Goal: Information Seeking & Learning: Learn about a topic

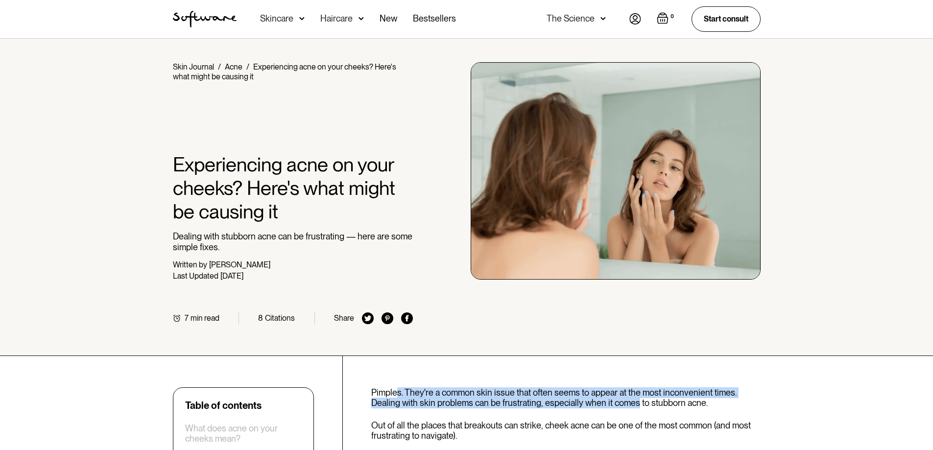
drag, startPoint x: 395, startPoint y: 392, endPoint x: 628, endPoint y: 400, distance: 233.4
click at [634, 399] on p "Pimples. They're a common skin issue that often seems to appear at the most inc…" at bounding box center [566, 398] width 390 height 21
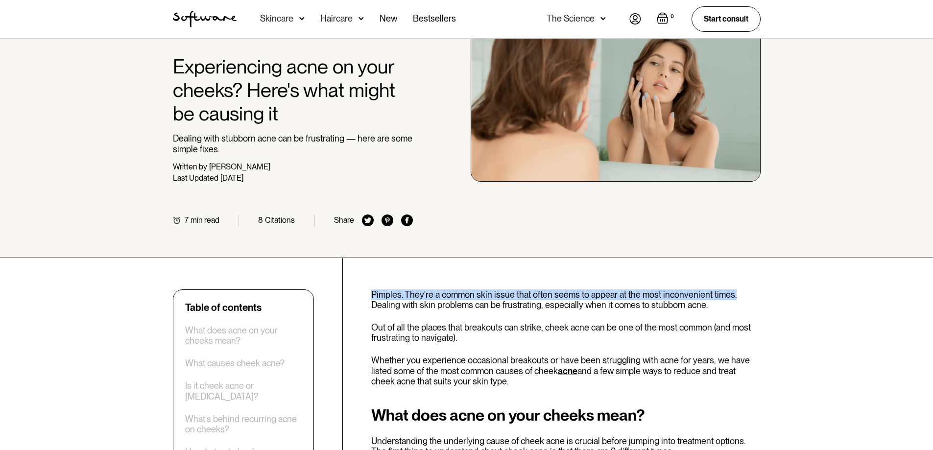
drag, startPoint x: 372, startPoint y: 293, endPoint x: 734, endPoint y: 292, distance: 361.6
click at [734, 292] on p "Pimples. They're a common skin issue that often seems to appear at the most inc…" at bounding box center [566, 300] width 390 height 21
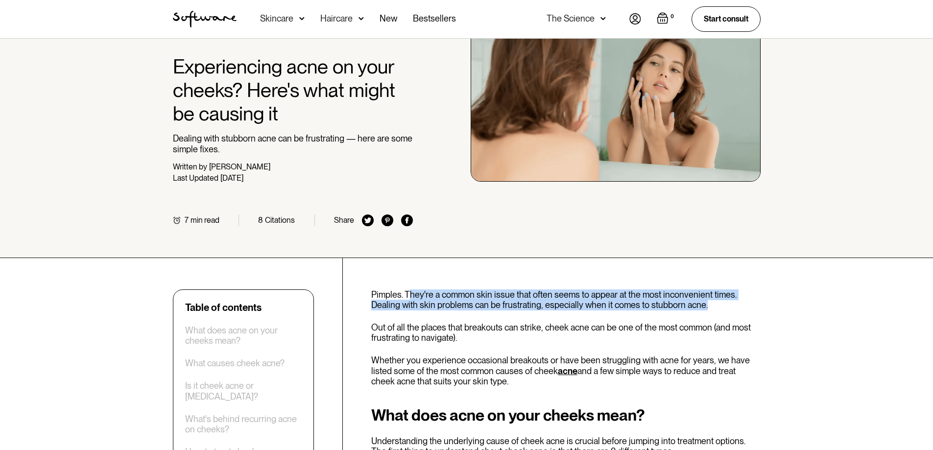
drag, startPoint x: 407, startPoint y: 294, endPoint x: 745, endPoint y: 307, distance: 338.4
click at [745, 307] on p "Pimples. They're a common skin issue that often seems to appear at the most inc…" at bounding box center [566, 300] width 390 height 21
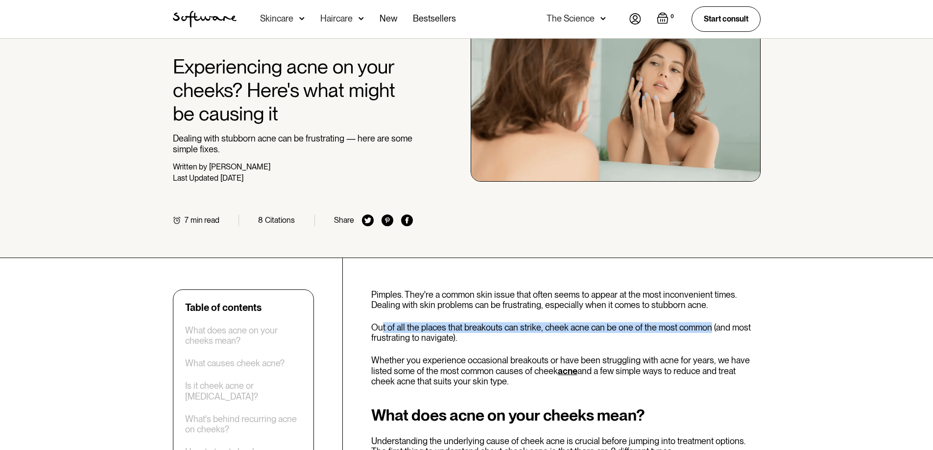
drag, startPoint x: 384, startPoint y: 327, endPoint x: 693, endPoint y: 342, distance: 309.5
click at [713, 334] on p "Out of all the places that breakouts can strike, cheek acne can be one of the m…" at bounding box center [566, 332] width 390 height 21
click at [690, 342] on p "Out of all the places that breakouts can strike, cheek acne can be one of the m…" at bounding box center [566, 332] width 390 height 21
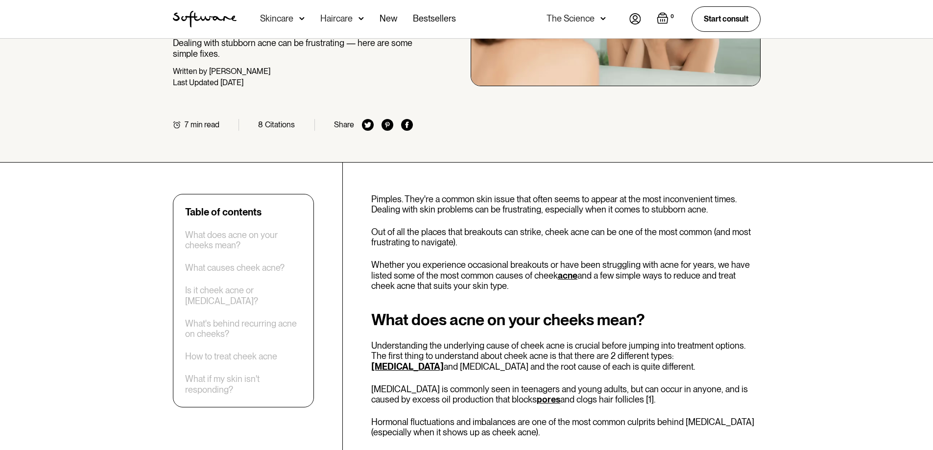
scroll to position [245, 0]
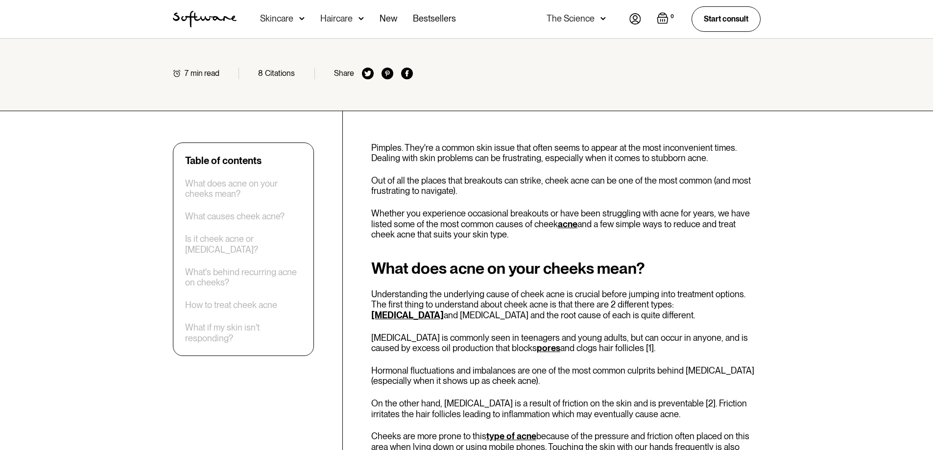
drag, startPoint x: 381, startPoint y: 213, endPoint x: 713, endPoint y: 234, distance: 332.9
click at [713, 234] on p "Whether you experience occasional breakouts or have been struggling with acne f…" at bounding box center [566, 224] width 390 height 32
click at [713, 235] on p "Whether you experience occasional breakouts or have been struggling with acne f…" at bounding box center [566, 224] width 390 height 32
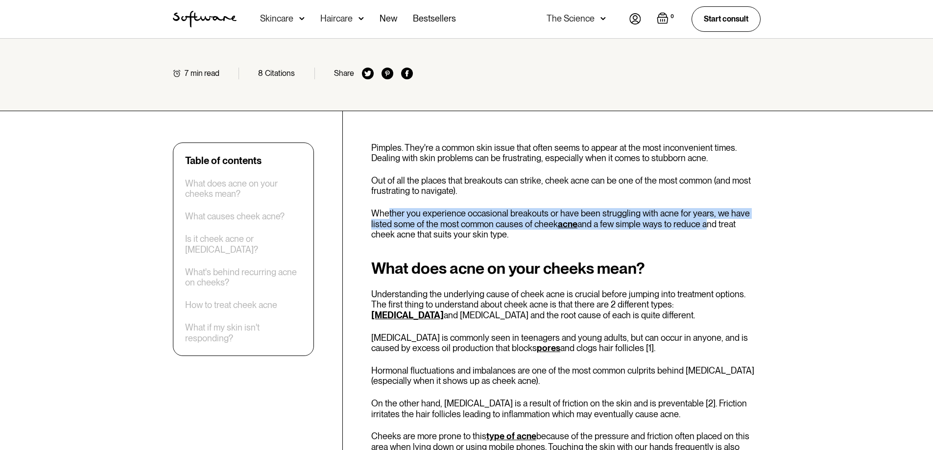
drag, startPoint x: 388, startPoint y: 213, endPoint x: 712, endPoint y: 226, distance: 325.1
click at [708, 222] on p "Whether you experience occasional breakouts or have been struggling with acne f…" at bounding box center [566, 224] width 390 height 32
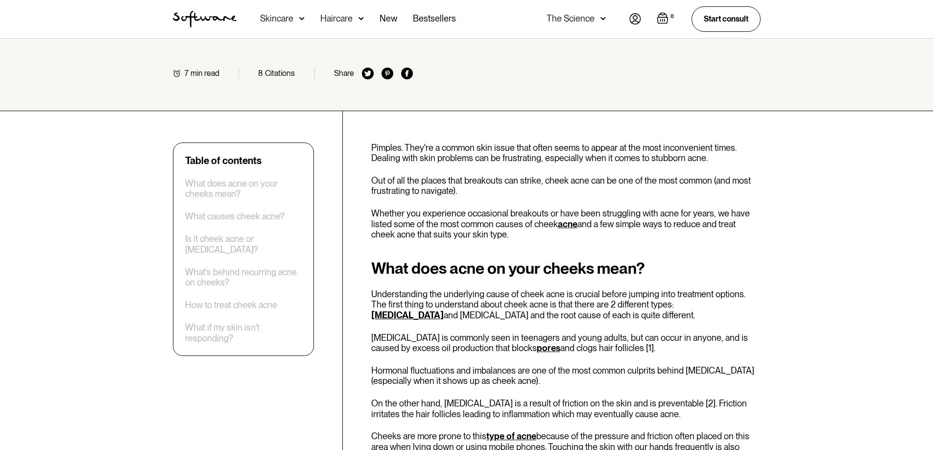
click at [719, 235] on p "Whether you experience occasional breakouts or have been struggling with acne f…" at bounding box center [566, 224] width 390 height 32
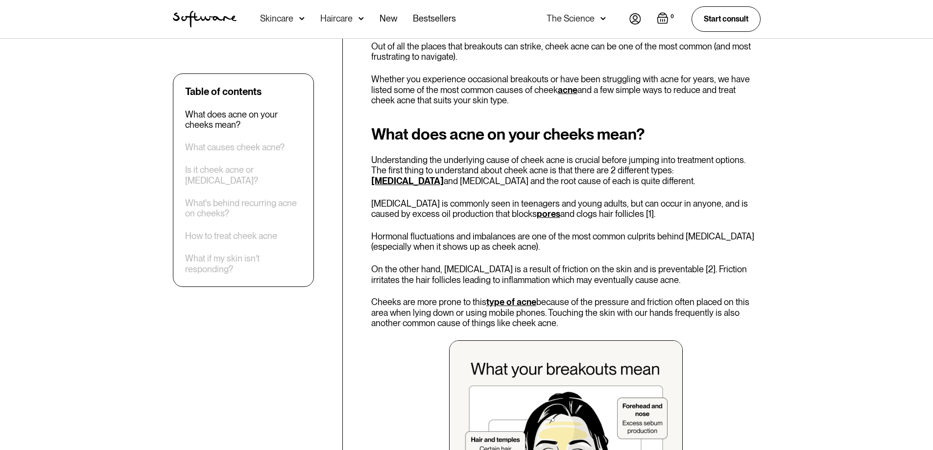
scroll to position [392, 0]
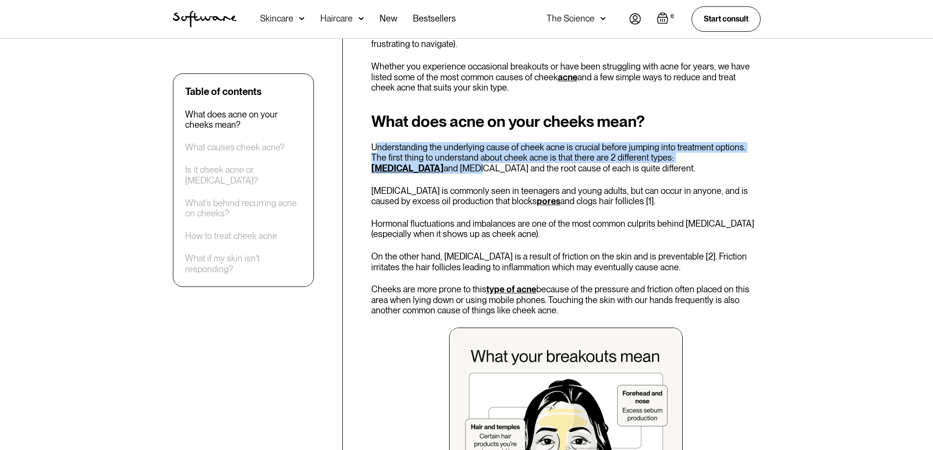
drag, startPoint x: 379, startPoint y: 147, endPoint x: 754, endPoint y: 155, distance: 375.4
click at [754, 155] on p "Understanding the underlying cause of cheek acne is crucial before jumping into…" at bounding box center [566, 158] width 390 height 32
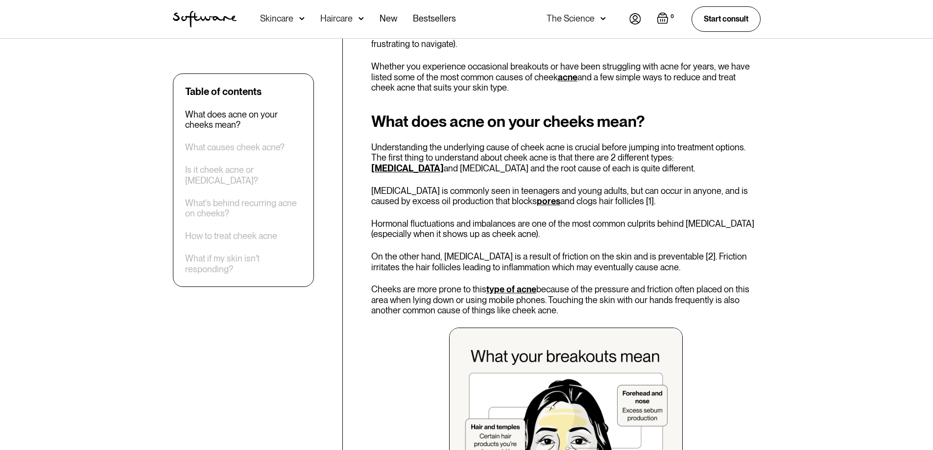
click at [696, 169] on p "Understanding the underlying cause of cheek acne is crucial before jumping into…" at bounding box center [566, 158] width 390 height 32
drag, startPoint x: 384, startPoint y: 160, endPoint x: 597, endPoint y: 169, distance: 213.8
click at [596, 166] on p "Understanding the underlying cause of cheek acne is crucial before jumping into…" at bounding box center [566, 158] width 390 height 32
click at [600, 172] on p "Understanding the underlying cause of cheek acne is crucial before jumping into…" at bounding box center [566, 158] width 390 height 32
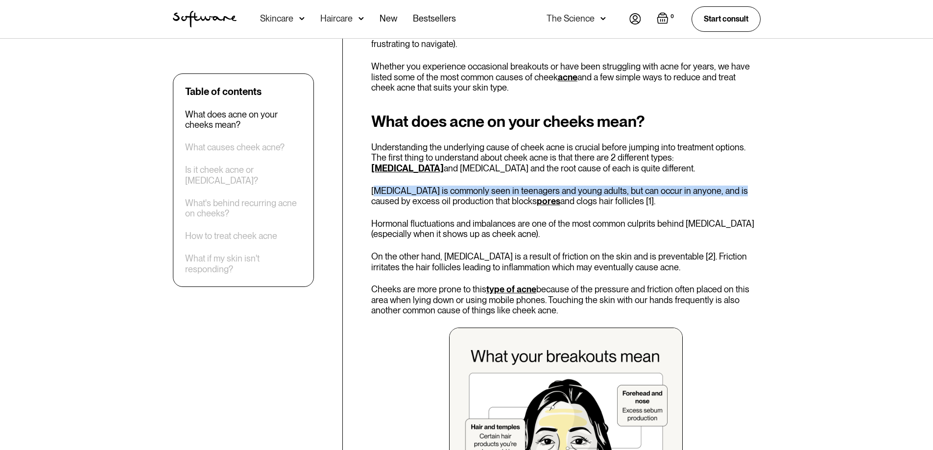
drag, startPoint x: 376, startPoint y: 191, endPoint x: 710, endPoint y: 192, distance: 334.2
click at [724, 184] on div "What does acne on your cheeks mean? Understanding the underlying cause of cheek…" at bounding box center [566, 337] width 390 height 449
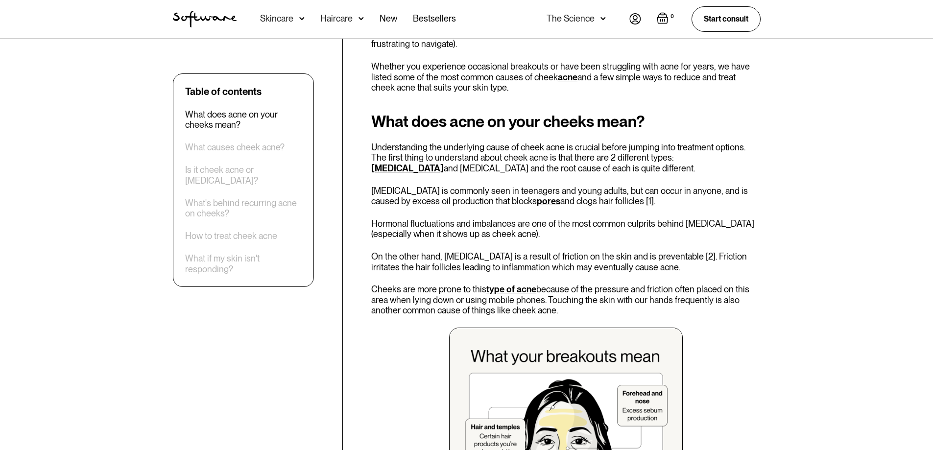
click at [686, 198] on p "[MEDICAL_DATA] is commonly seen in teenagers and young adults, but can occur in…" at bounding box center [566, 196] width 390 height 21
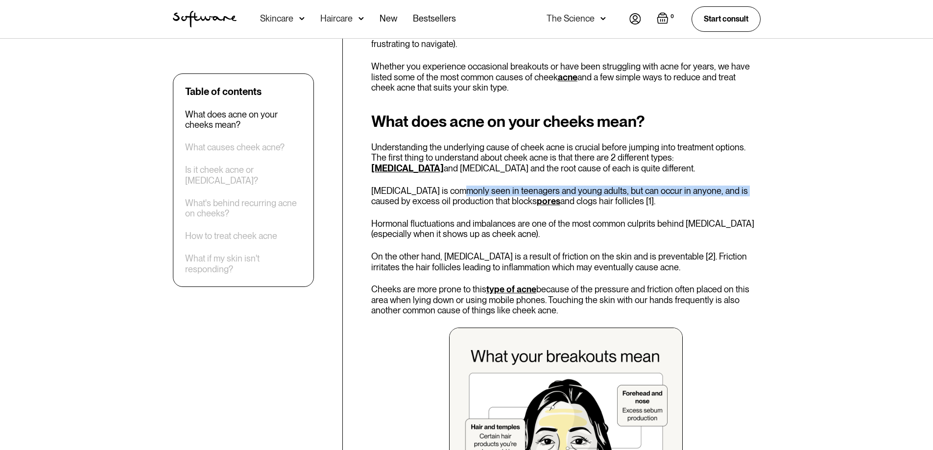
drag, startPoint x: 449, startPoint y: 189, endPoint x: 730, endPoint y: 195, distance: 280.8
click at [729, 194] on p "[MEDICAL_DATA] is commonly seen in teenagers and young adults, but can occur in…" at bounding box center [566, 196] width 390 height 21
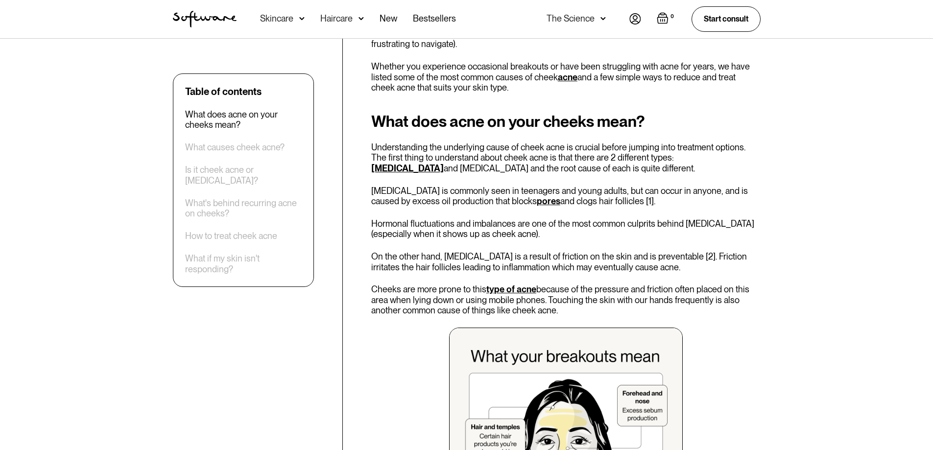
click at [715, 208] on div "What does acne on your cheeks mean? Understanding the underlying cause of cheek…" at bounding box center [566, 337] width 390 height 449
drag, startPoint x: 393, startPoint y: 203, endPoint x: 654, endPoint y: 206, distance: 260.2
click at [652, 206] on p "[MEDICAL_DATA] is commonly seen in teenagers and young adults, but can occur in…" at bounding box center [566, 196] width 390 height 21
click at [659, 206] on p "[MEDICAL_DATA] is commonly seen in teenagers and young adults, but can occur in…" at bounding box center [566, 196] width 390 height 21
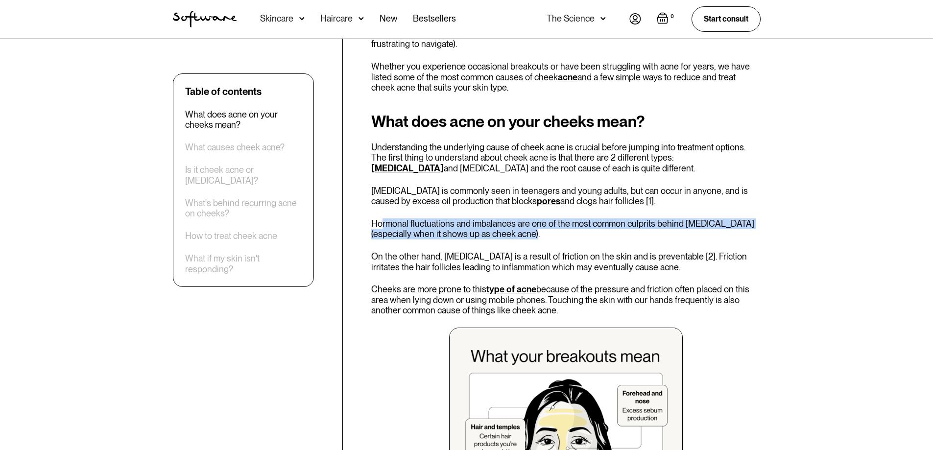
drag, startPoint x: 382, startPoint y: 221, endPoint x: 722, endPoint y: 231, distance: 340.7
click at [722, 231] on p "Hormonal fluctuations and imbalances are one of the most common culprits behind…" at bounding box center [566, 229] width 390 height 21
click at [688, 236] on p "Hormonal fluctuations and imbalances are one of the most common culprits behind…" at bounding box center [566, 229] width 390 height 21
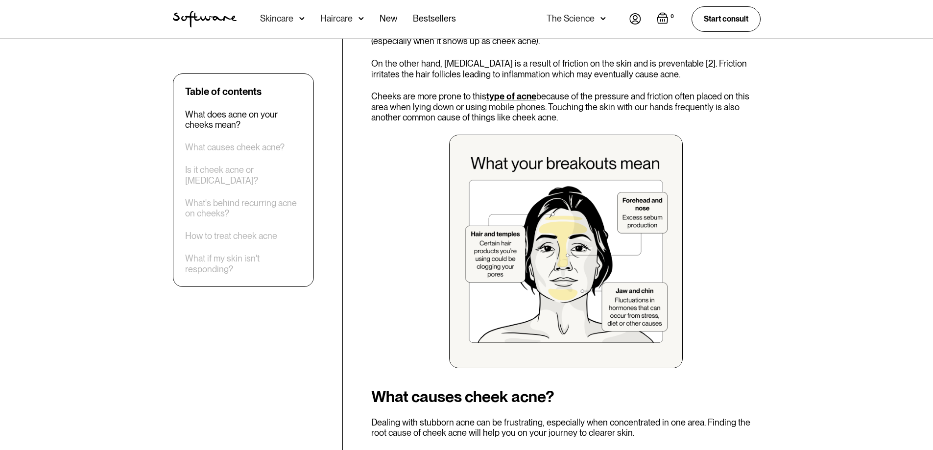
scroll to position [588, 0]
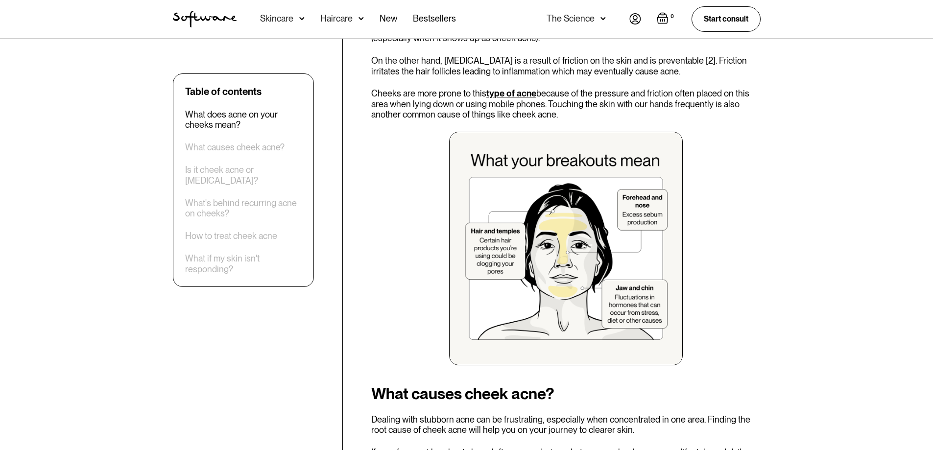
drag, startPoint x: 386, startPoint y: 93, endPoint x: 643, endPoint y: 114, distance: 258.6
click at [643, 114] on p "Cheeks are more prone to this type of acne because of the pressure and friction…" at bounding box center [566, 104] width 390 height 32
click at [644, 117] on p "Cheeks are more prone to this type of acne because of the pressure and friction…" at bounding box center [566, 104] width 390 height 32
drag, startPoint x: 379, startPoint y: 92, endPoint x: 663, endPoint y: 111, distance: 284.3
click at [663, 111] on p "Cheeks are more prone to this type of acne because of the pressure and friction…" at bounding box center [566, 104] width 390 height 32
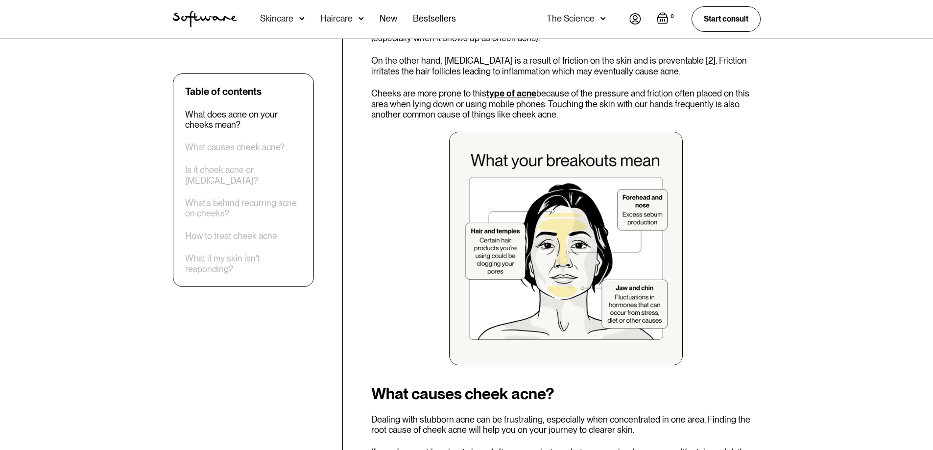
click at [656, 115] on p "Cheeks are more prone to this type of acne because of the pressure and friction…" at bounding box center [566, 104] width 390 height 32
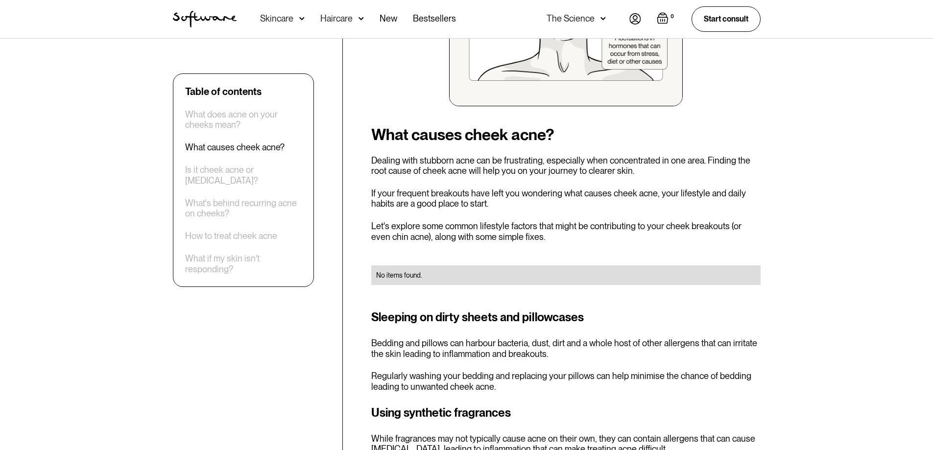
scroll to position [882, 0]
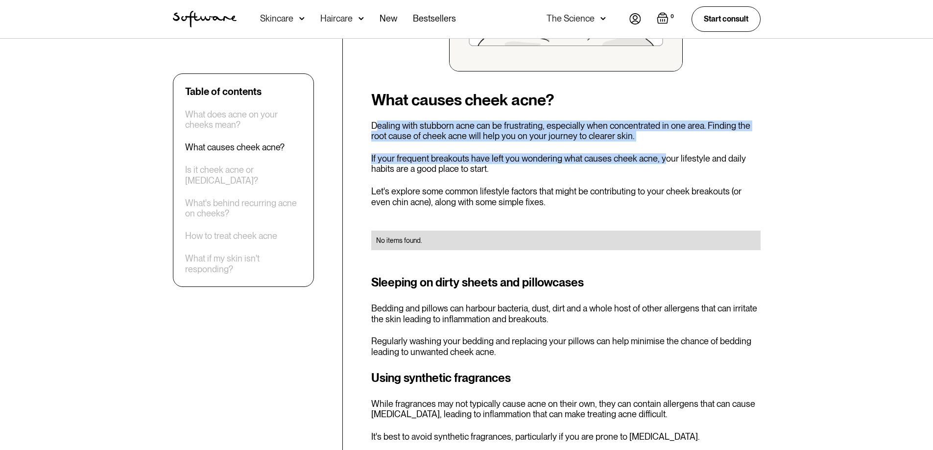
drag, startPoint x: 380, startPoint y: 122, endPoint x: 660, endPoint y: 142, distance: 280.5
click at [653, 139] on p "Dealing with stubborn acne can be frustrating, especially when concentrated in …" at bounding box center [566, 131] width 390 height 21
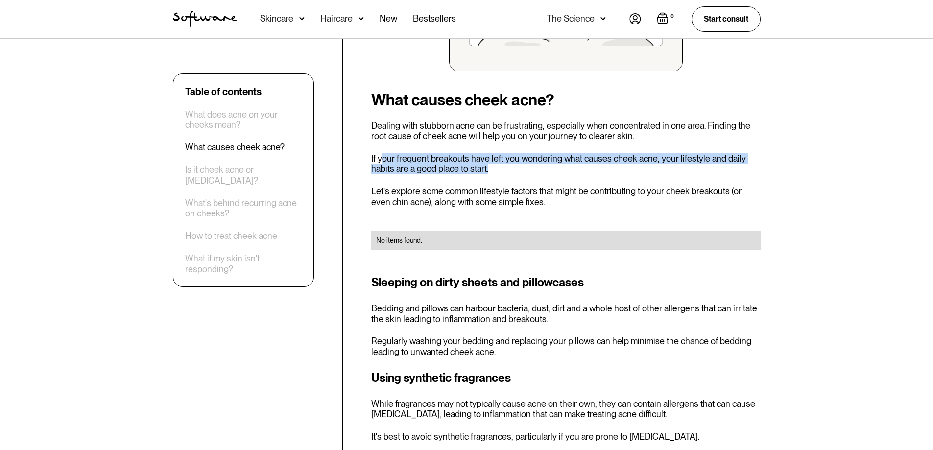
drag, startPoint x: 384, startPoint y: 159, endPoint x: 615, endPoint y: 172, distance: 231.7
click at [615, 172] on p "If your frequent breakouts have left you wondering what causes cheek acne, your…" at bounding box center [566, 163] width 390 height 21
click at [614, 172] on p "If your frequent breakouts have left you wondering what causes cheek acne, your…" at bounding box center [566, 163] width 390 height 21
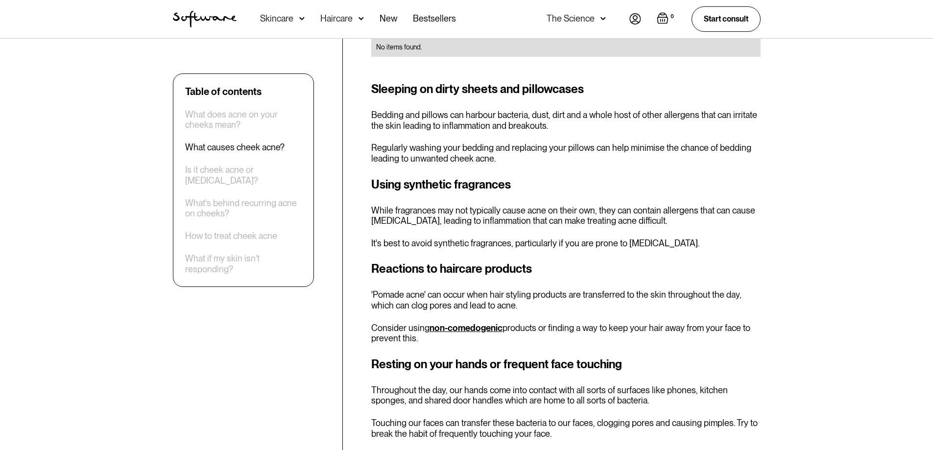
scroll to position [1078, 0]
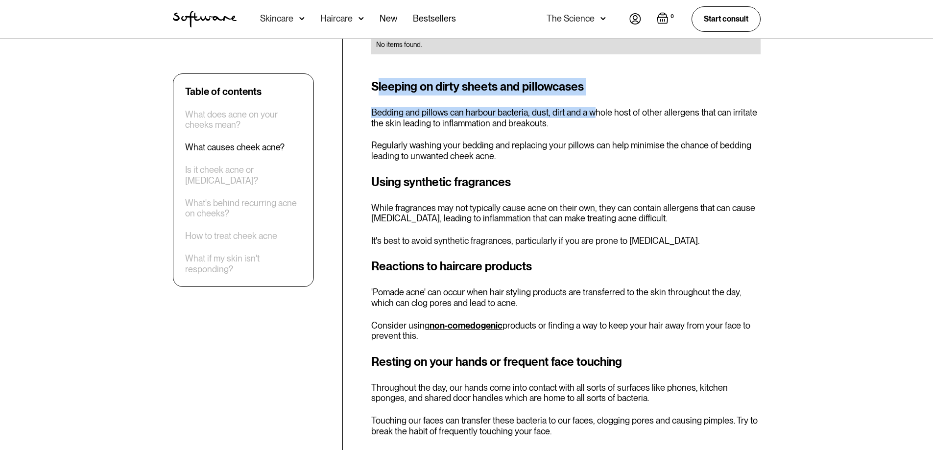
drag, startPoint x: 474, startPoint y: 92, endPoint x: 595, endPoint y: 119, distance: 123.9
click at [595, 118] on div "Sleeping on dirty sheets and pillowcases Bedding and pillows can harbour bacter…" at bounding box center [566, 119] width 390 height 83
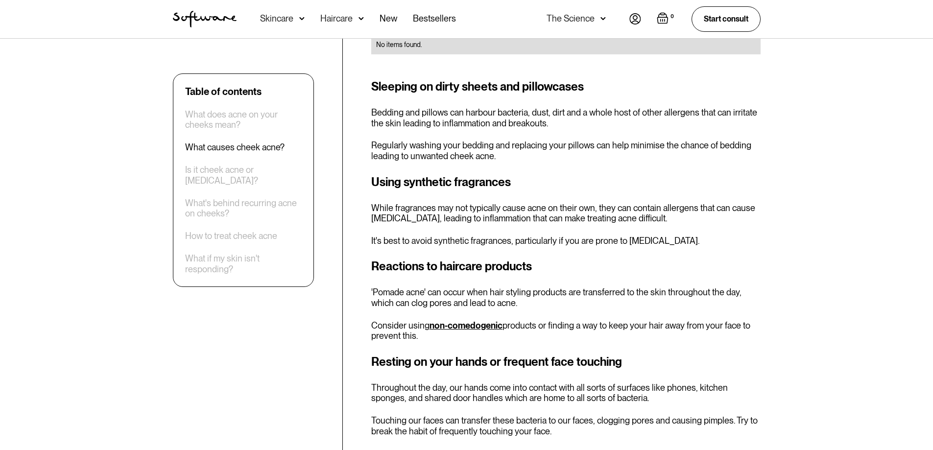
click at [568, 131] on div "Sleeping on dirty sheets and pillowcases Bedding and pillows can harbour bacter…" at bounding box center [566, 119] width 390 height 83
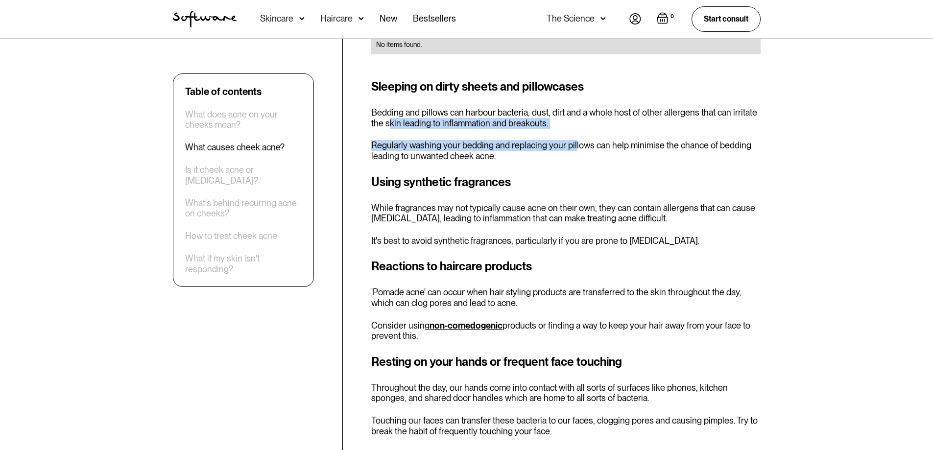
drag, startPoint x: 388, startPoint y: 120, endPoint x: 545, endPoint y: 144, distance: 158.6
click at [572, 133] on div "Sleeping on dirty sheets and pillowcases Bedding and pillows can harbour bacter…" at bounding box center [566, 119] width 390 height 83
click at [535, 147] on p "Regularly washing your bedding and replacing your pillows can help minimise the…" at bounding box center [566, 150] width 390 height 21
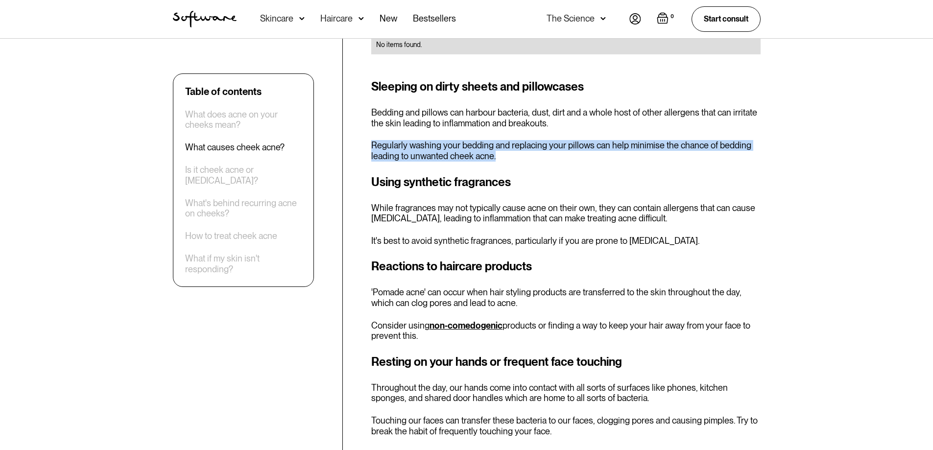
drag, startPoint x: 401, startPoint y: 145, endPoint x: 638, endPoint y: 169, distance: 238.4
click at [659, 159] on p "Regularly washing your bedding and replacing your pillows can help minimise the…" at bounding box center [566, 150] width 390 height 21
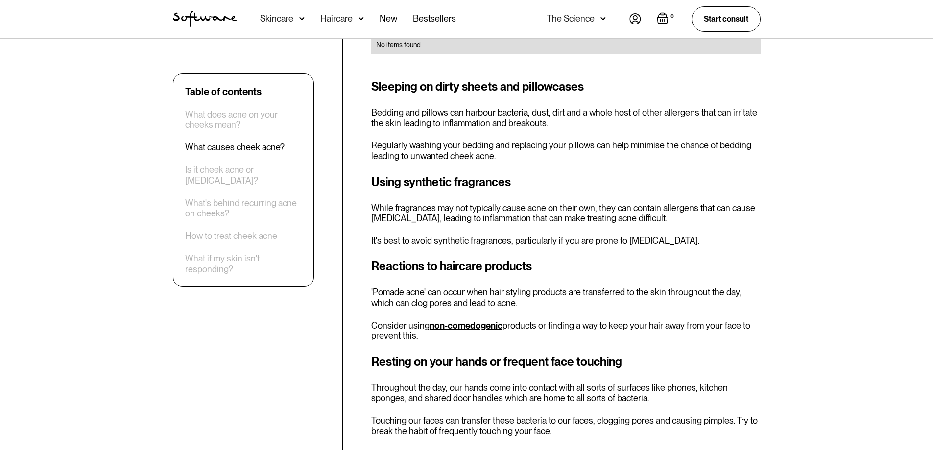
click at [638, 169] on div "What causes cheek acne? Dealing with stubborn acne can be frustrating, especial…" at bounding box center [566, 304] width 390 height 818
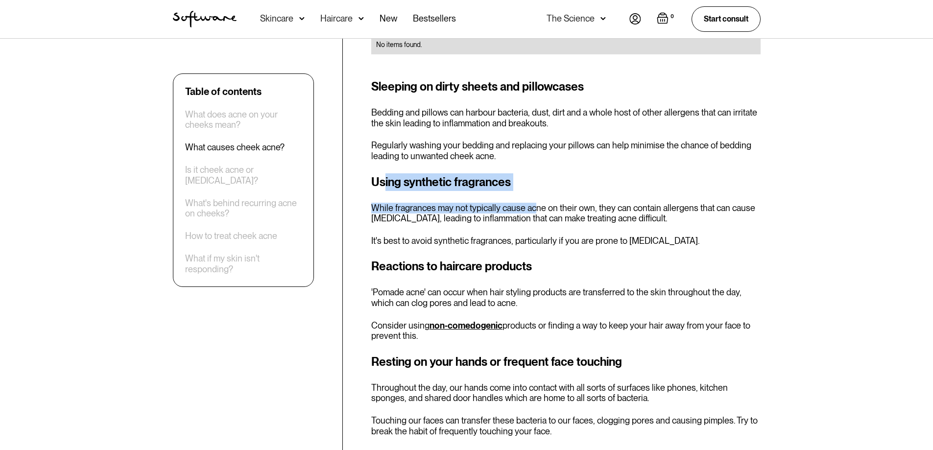
drag, startPoint x: 385, startPoint y: 181, endPoint x: 533, endPoint y: 196, distance: 148.8
click at [533, 196] on div "Using synthetic fragrances While fragrances may not typically cause acne on the…" at bounding box center [566, 209] width 390 height 73
click at [452, 212] on p "While fragrances may not typically cause acne on their own, they can contain al…" at bounding box center [566, 213] width 390 height 21
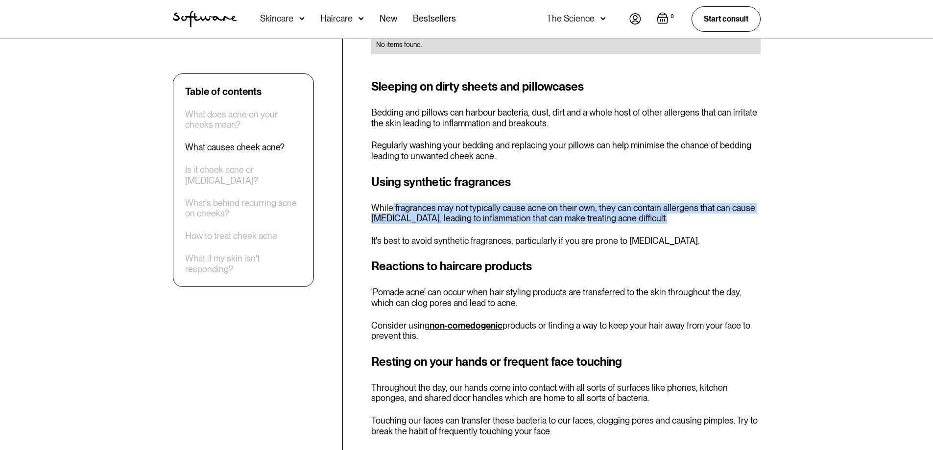
drag, startPoint x: 390, startPoint y: 205, endPoint x: 727, endPoint y: 220, distance: 336.9
click at [727, 220] on p "While fragrances may not typically cause acne on their own, they can contain al…" at bounding box center [566, 213] width 390 height 21
click at [722, 220] on p "While fragrances may not typically cause acne on their own, they can contain al…" at bounding box center [566, 213] width 390 height 21
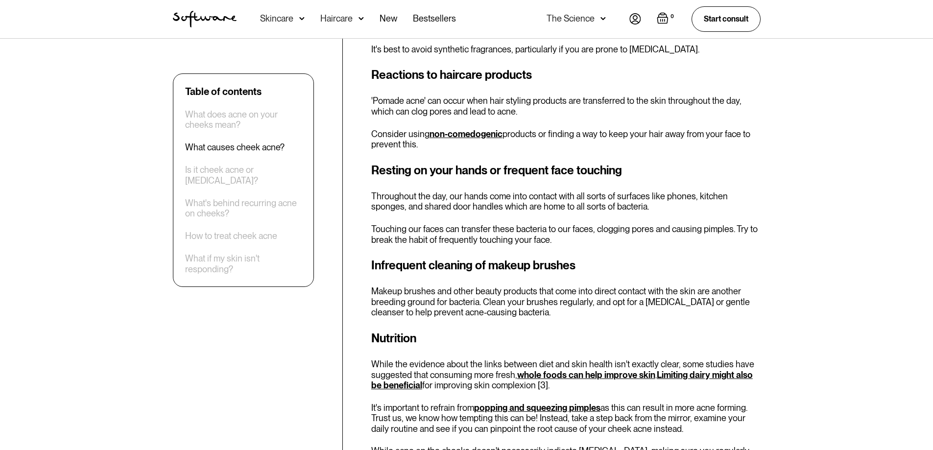
scroll to position [1274, 0]
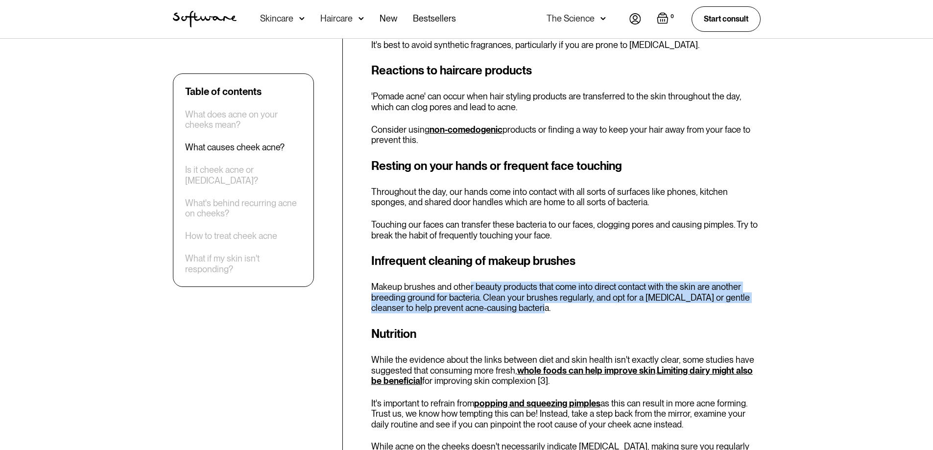
drag, startPoint x: 468, startPoint y: 282, endPoint x: 672, endPoint y: 314, distance: 206.2
click at [675, 314] on div "What causes cheek acne? Dealing with stubborn acne can be frustrating, especial…" at bounding box center [566, 108] width 390 height 818
click at [651, 311] on p "Makeup brushes and other beauty products that come into direct contact with the…" at bounding box center [566, 298] width 390 height 32
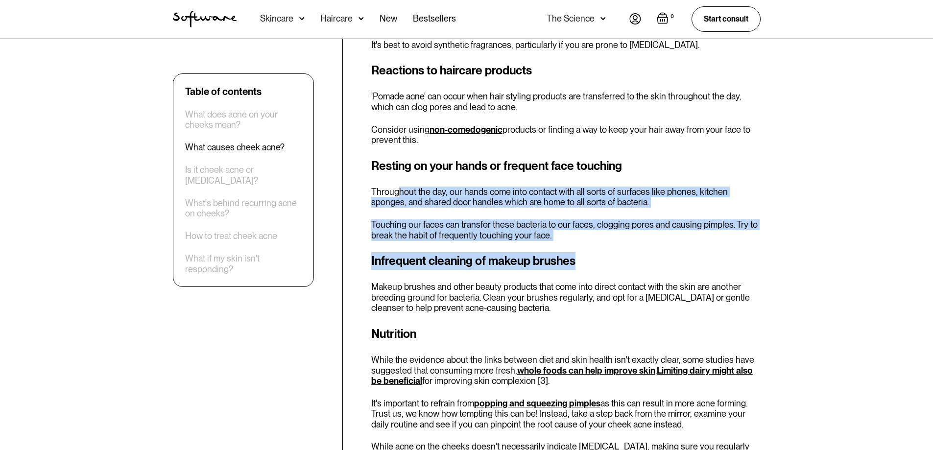
drag, startPoint x: 535, startPoint y: 186, endPoint x: 656, endPoint y: 243, distance: 133.9
click at [656, 242] on div "What causes cheek acne? Dealing with stubborn acne can be frustrating, especial…" at bounding box center [566, 108] width 390 height 818
click at [636, 263] on h3 "Infrequent cleaning of makeup brushes" at bounding box center [566, 261] width 390 height 18
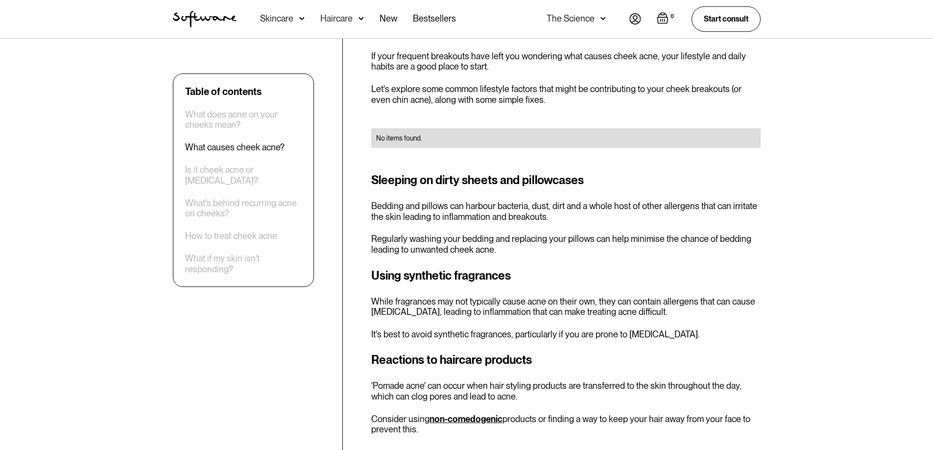
scroll to position [980, 0]
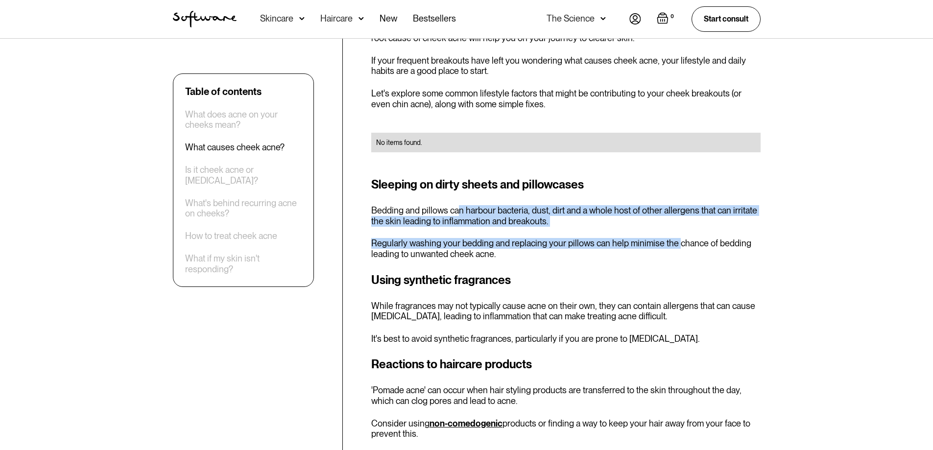
drag, startPoint x: 459, startPoint y: 209, endPoint x: 676, endPoint y: 236, distance: 218.7
click at [676, 236] on div "Sleeping on dirty sheets and pillowcases Bedding and pillows can harbour bacter…" at bounding box center [566, 217] width 390 height 83
click at [665, 235] on div "Sleeping on dirty sheets and pillowcases Bedding and pillows can harbour bacter…" at bounding box center [566, 217] width 390 height 83
